Goal: Information Seeking & Learning: Learn about a topic

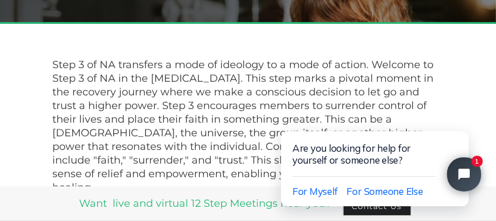
scroll to position [360, 0]
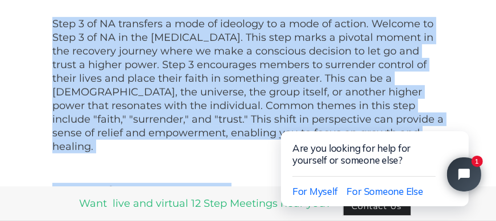
drag, startPoint x: 51, startPoint y: 21, endPoint x: 252, endPoint y: 143, distance: 234.5
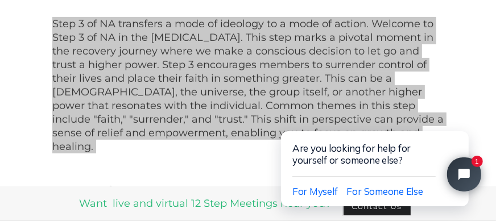
click at [479, 113] on html "Are you looking for help for yourself or someone else? For Myself For Someone E…" at bounding box center [376, 157] width 239 height 127
click at [478, 161] on html "Are you looking for help for yourself or someone else? For Myself For Someone E…" at bounding box center [376, 157] width 239 height 127
click at [457, 106] on html "Are you looking for help for yourself or someone else? For Myself For Someone E…" at bounding box center [376, 157] width 239 height 127
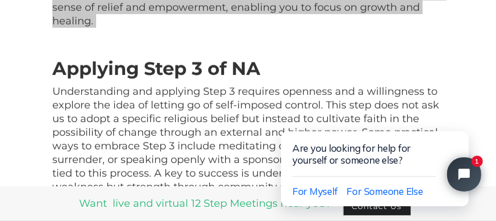
scroll to position [512, 0]
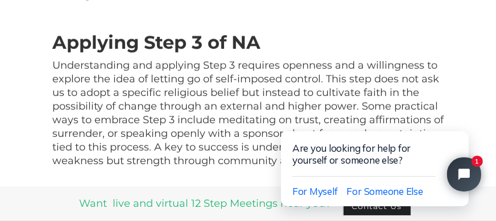
click at [165, 71] on p "Understanding and applying Step 3 requires openness and a willingness to explor…" at bounding box center [248, 113] width 392 height 109
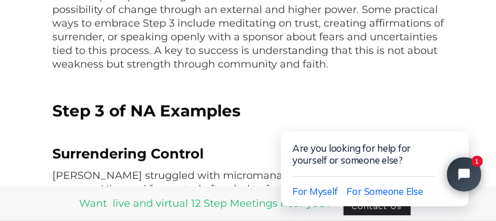
scroll to position [663, 0]
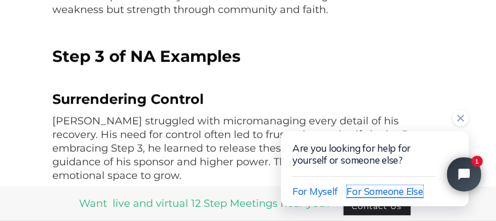
click at [371, 192] on span "For Someone Else" at bounding box center [385, 191] width 76 height 12
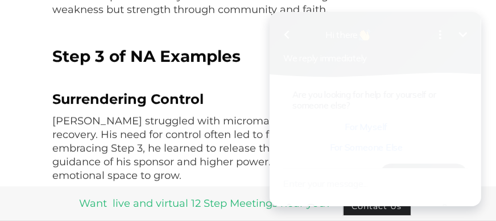
scroll to position [32, 0]
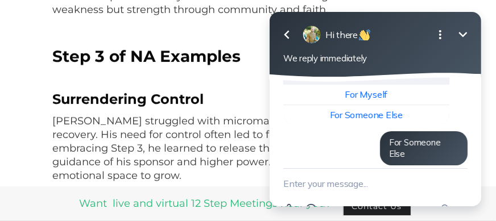
click at [284, 35] on icon "button" at bounding box center [286, 35] width 14 height 14
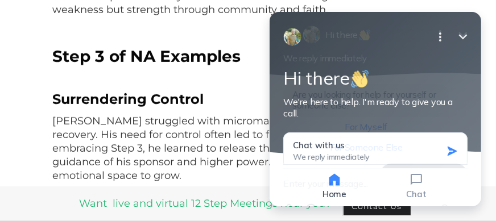
scroll to position [96, 0]
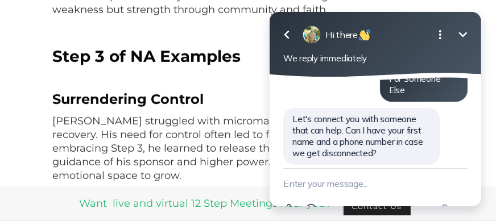
click at [466, 38] on icon "Minimize" at bounding box center [463, 35] width 14 height 14
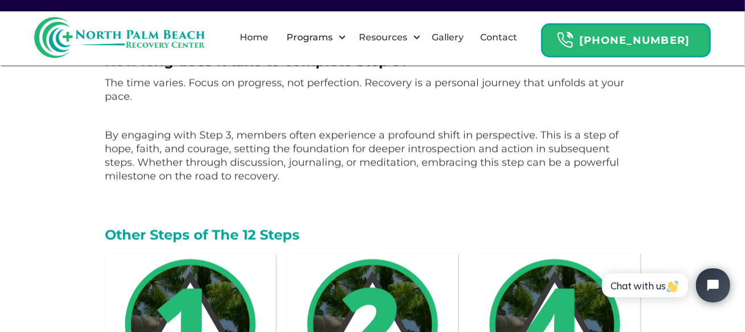
scroll to position [1442, 0]
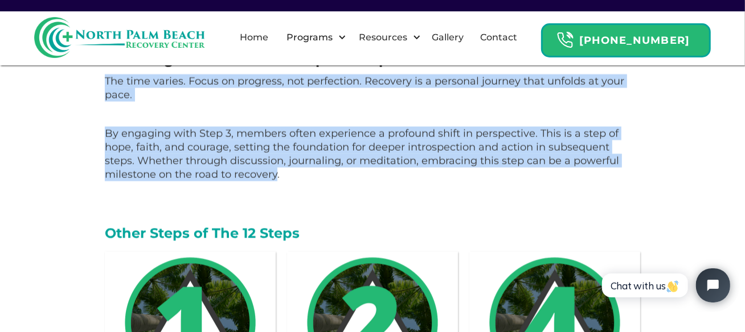
drag, startPoint x: 277, startPoint y: 171, endPoint x: 94, endPoint y: 76, distance: 205.5
click at [94, 76] on body "Want live and virtual 12 Step Meetings near you? Contact Us Step 3 of NA Surren…" at bounding box center [372, 331] width 745 height 3547
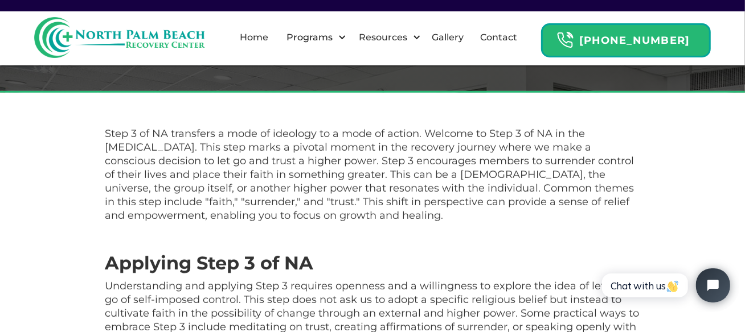
scroll to position [303, 0]
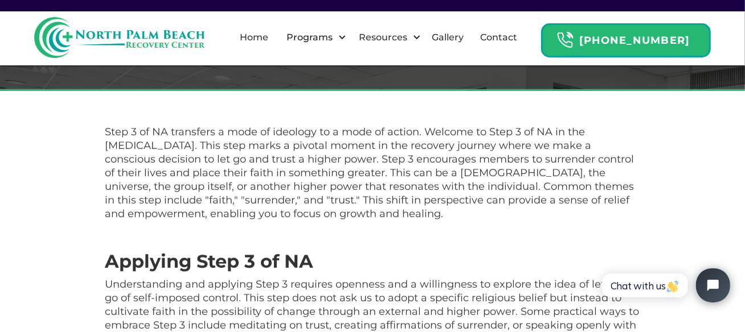
click at [105, 203] on p "Step 3 of NA transfers a mode of ideology to a mode of action. Welcome to Step …" at bounding box center [372, 173] width 535 height 96
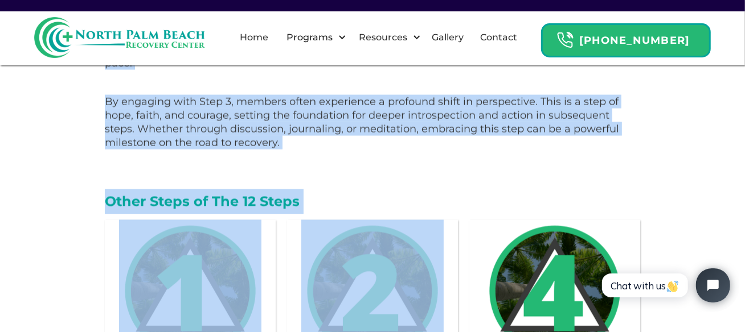
scroll to position [1474, 0]
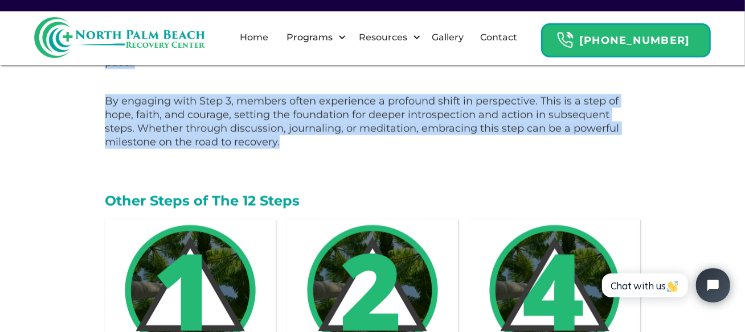
drag, startPoint x: 125, startPoint y: 139, endPoint x: 335, endPoint y: 137, distance: 210.1
copy div "Lore 0 ip DO sitametco a elit se doeiusmo te i utla et dolore. Magnaal en Admi …"
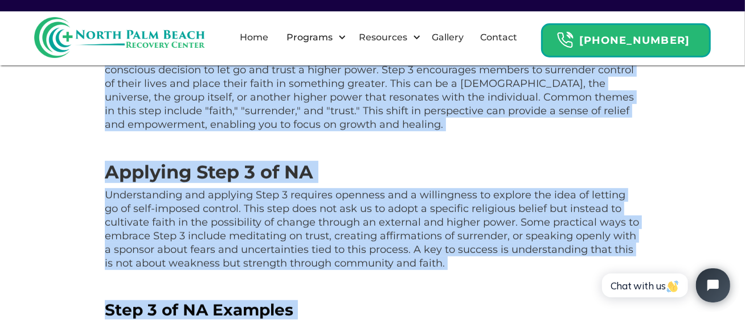
click at [361, 219] on p "Understanding and applying Step 3 requires openness and a willingness to explor…" at bounding box center [372, 229] width 535 height 82
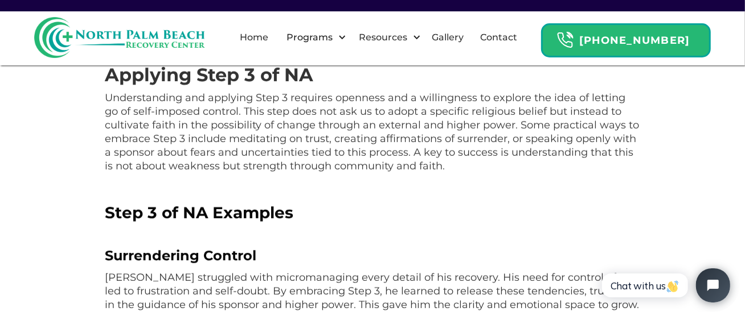
scroll to position [564, 0]
